Goal: Information Seeking & Learning: Understand process/instructions

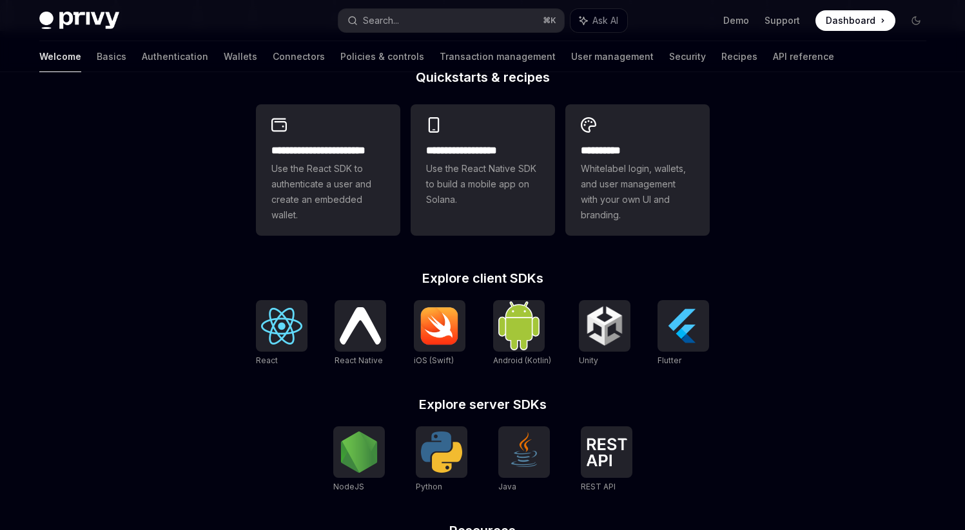
scroll to position [355, 0]
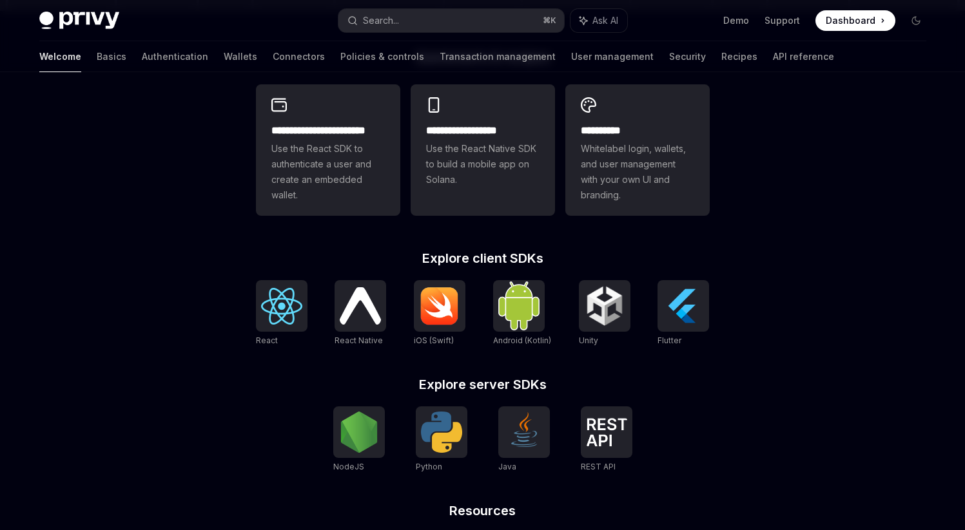
click at [24, 55] on div "Welcome Basics Authentication Wallets Connectors Policies & controls Transactio…" at bounding box center [482, 56] width 949 height 31
click at [32, 55] on div "Welcome Basics Authentication Wallets Connectors Policies & controls Transactio…" at bounding box center [482, 56] width 949 height 31
click at [73, 64] on div "Welcome Basics Authentication Wallets Connectors Policies & controls Transactio…" at bounding box center [436, 56] width 795 height 31
click at [97, 59] on link "Basics" at bounding box center [112, 56] width 30 height 31
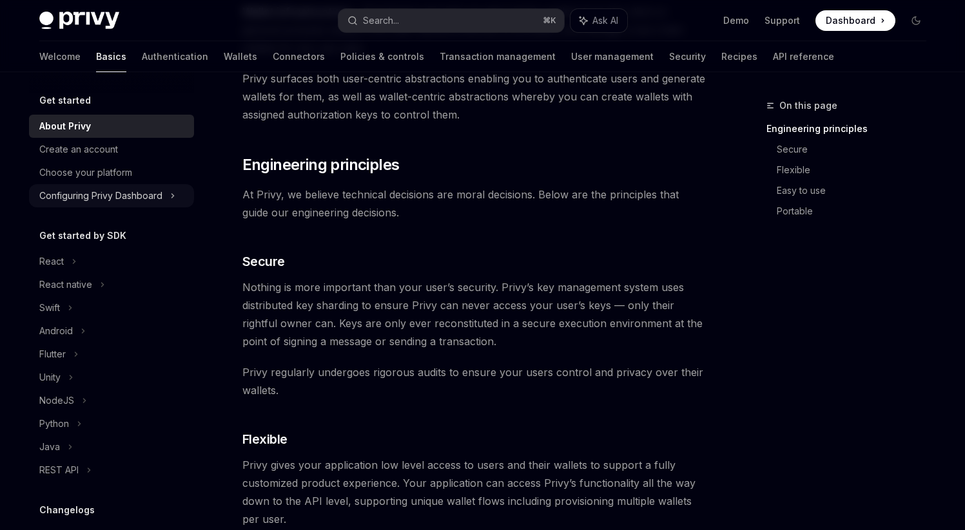
click at [132, 197] on div "Configuring Privy Dashboard" at bounding box center [100, 195] width 123 height 15
type textarea "*"
